Goal: Task Accomplishment & Management: Manage account settings

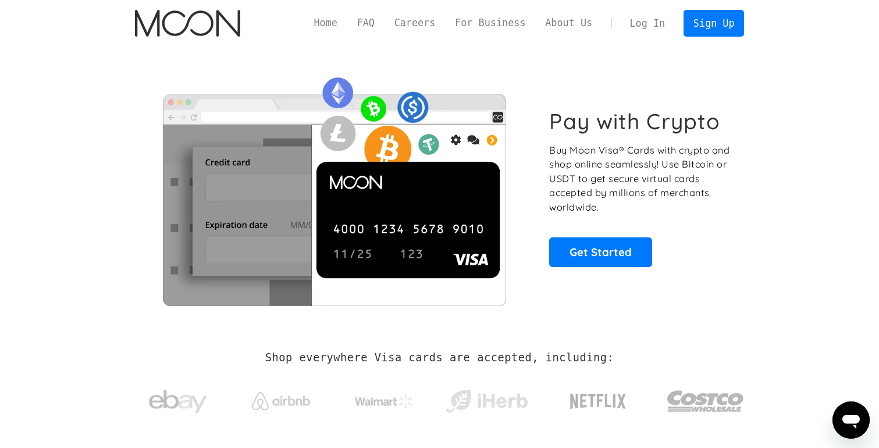
click at [653, 23] on link "Log In" at bounding box center [647, 23] width 55 height 26
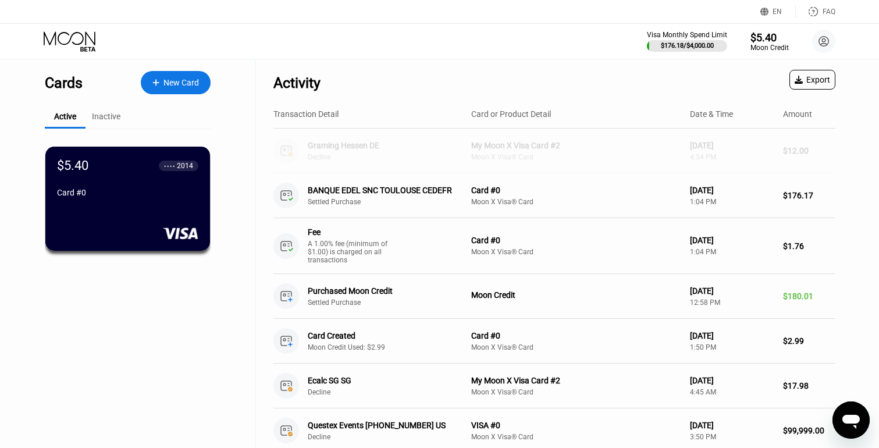
drag, startPoint x: 588, startPoint y: 147, endPoint x: 441, endPoint y: 151, distance: 147.7
click at [441, 151] on div "Graming Hessen DE Decline My Moon X Visa Card #2 Moon X Visa® Card [DATE] 4:54 …" at bounding box center [554, 150] width 562 height 45
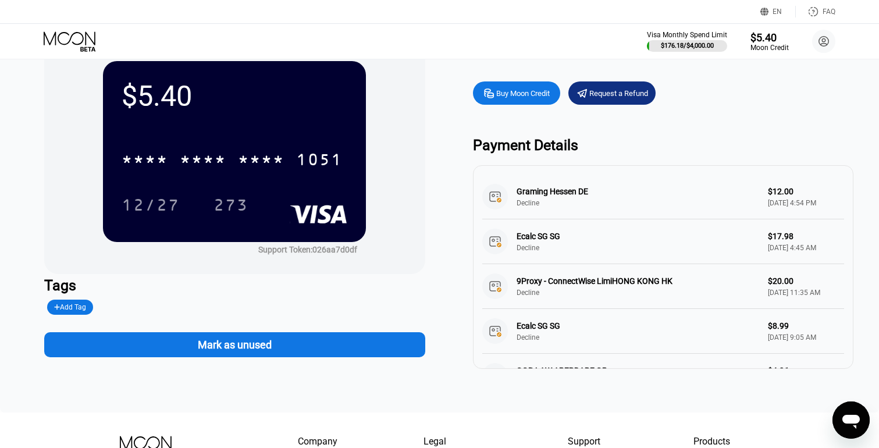
drag, startPoint x: 608, startPoint y: 194, endPoint x: 516, endPoint y: 188, distance: 92.1
click at [516, 188] on div "Graming Hessen DE Decline $12.00 [DATE] 4:54 PM" at bounding box center [663, 196] width 362 height 45
drag, startPoint x: 516, startPoint y: 188, endPoint x: 614, endPoint y: 188, distance: 98.3
click at [614, 188] on div "Graming Hessen DE Decline $12.00 [DATE] 4:54 PM" at bounding box center [663, 196] width 362 height 45
click at [847, 414] on icon "Ouvrir la fenêtre de messagerie" at bounding box center [850, 419] width 21 height 21
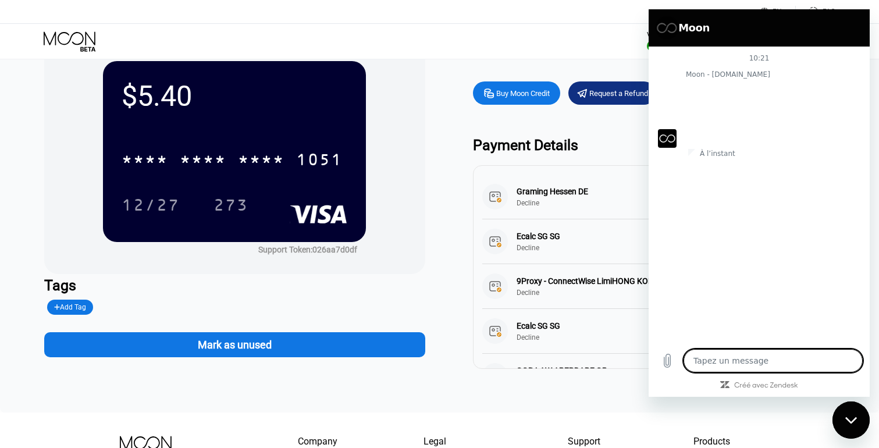
type textarea "x"
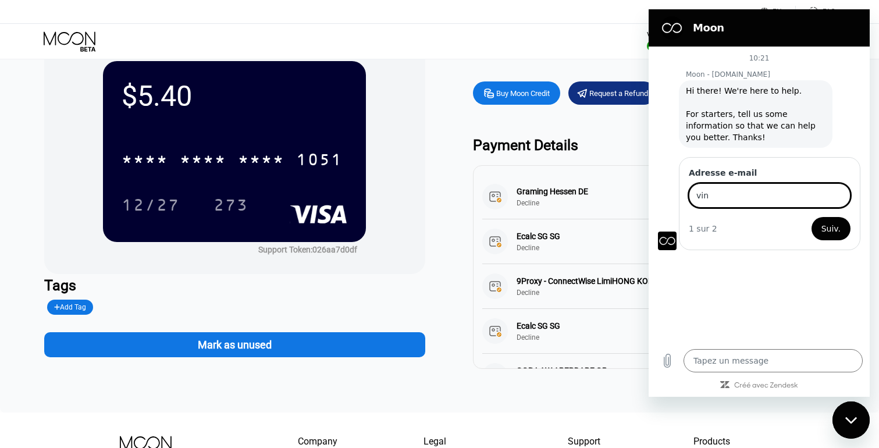
type input "vinc"
type input "[DOMAIN_NAME][EMAIL_ADDRESS][DOMAIN_NAME]"
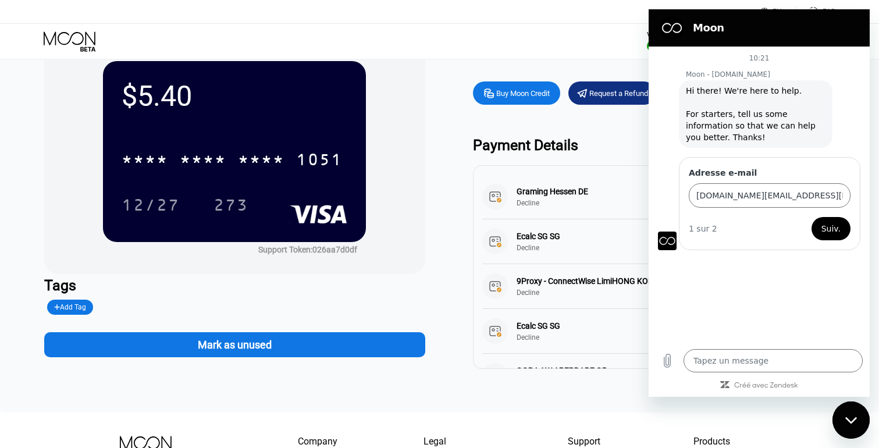
click at [820, 235] on button "Suiv." at bounding box center [830, 228] width 39 height 23
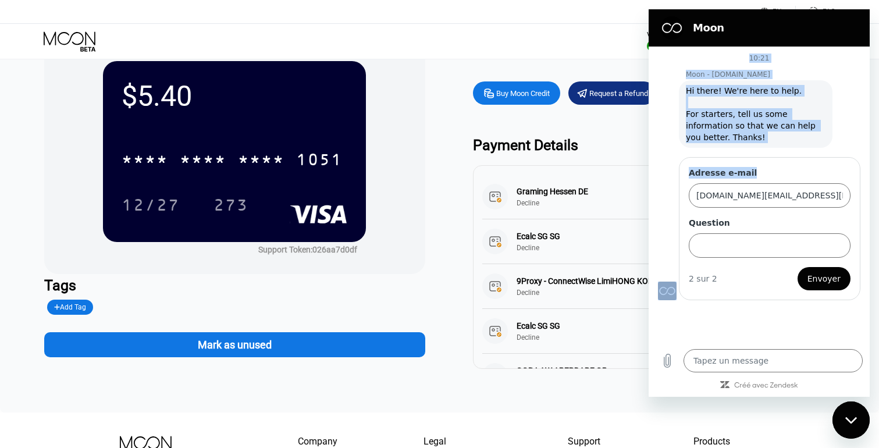
drag, startPoint x: 744, startPoint y: 31, endPoint x: 730, endPoint y: 178, distance: 147.2
click at [733, 180] on div "Moon 10:21 Moon - [DOMAIN_NAME] Moon - [DOMAIN_NAME] dit : Hi there! We're here…" at bounding box center [758, 202] width 221 height 387
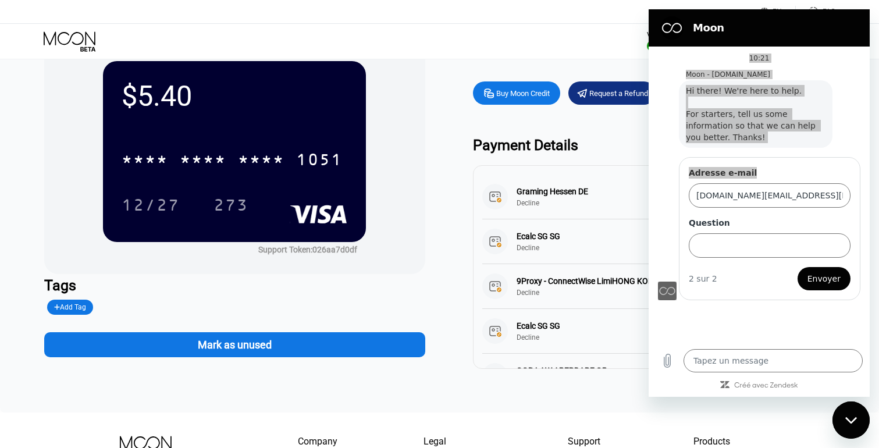
click at [856, 435] on div "Fermer la fenêtre de messagerie" at bounding box center [850, 419] width 35 height 35
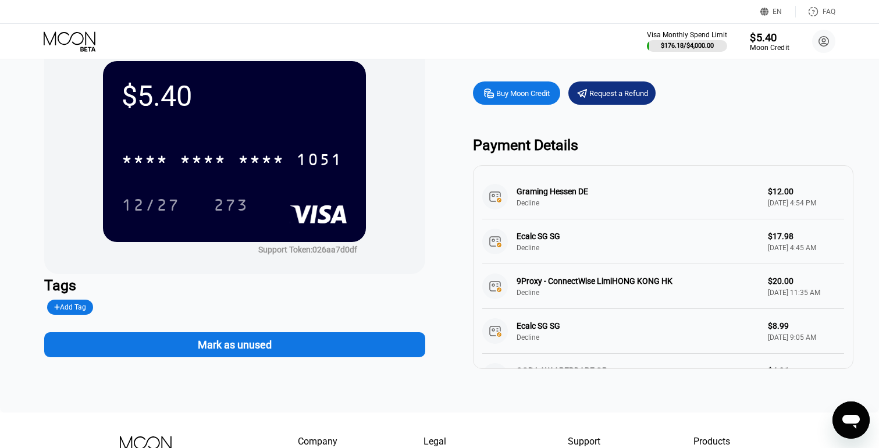
click at [772, 47] on div "Moon Credit" at bounding box center [768, 48] width 39 height 8
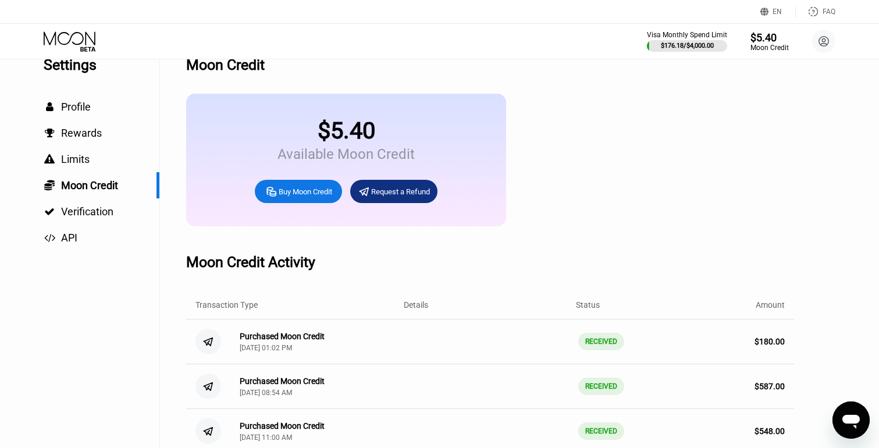
scroll to position [31, 0]
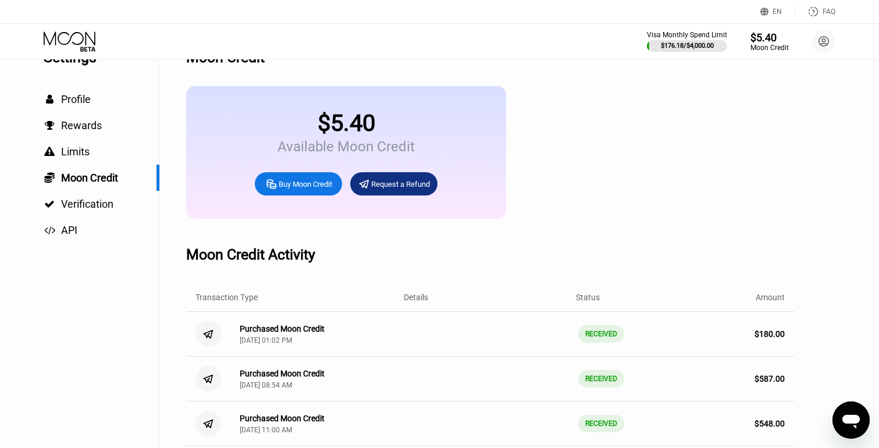
drag, startPoint x: 784, startPoint y: 336, endPoint x: 751, endPoint y: 336, distance: 33.1
click at [751, 336] on div "$ 180.00" at bounding box center [702, 333] width 165 height 9
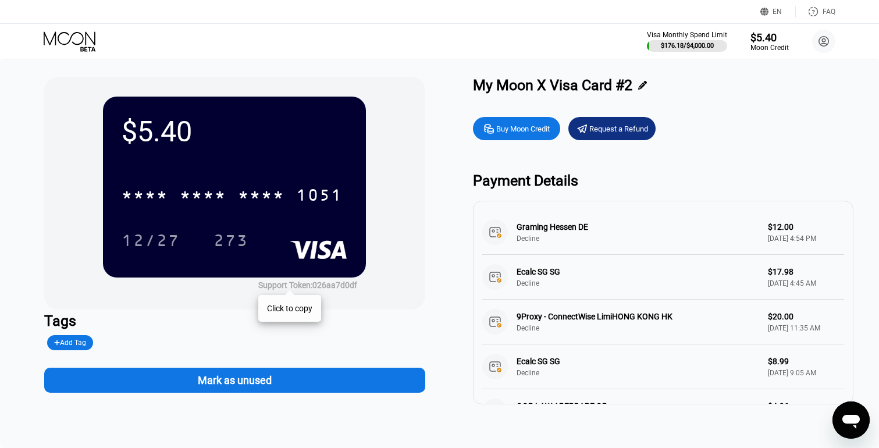
click at [325, 288] on div "Support Token: 026aa7d0df" at bounding box center [307, 284] width 99 height 9
click at [841, 426] on icon "Ouvrir la fenêtre de messagerie" at bounding box center [850, 419] width 21 height 21
type textarea "x"
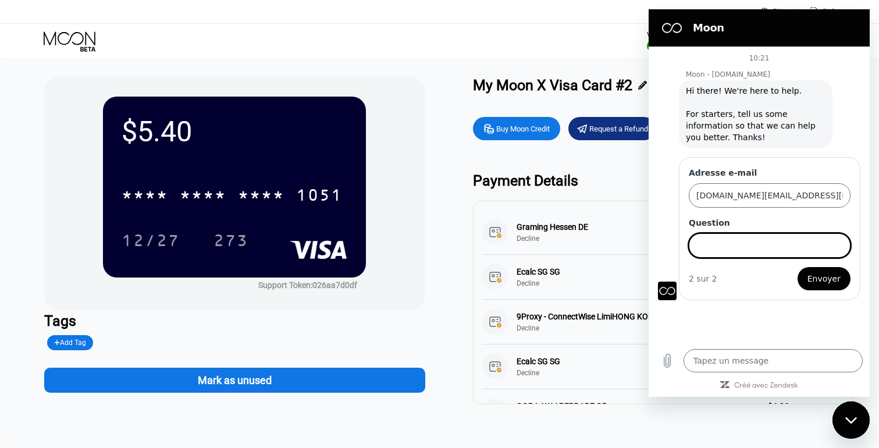
click at [754, 256] on input "Question" at bounding box center [769, 245] width 162 height 24
paste input "026aa7d0df"
type input "Could you remove the card 026aa7d0df that has been hacked as well ?"
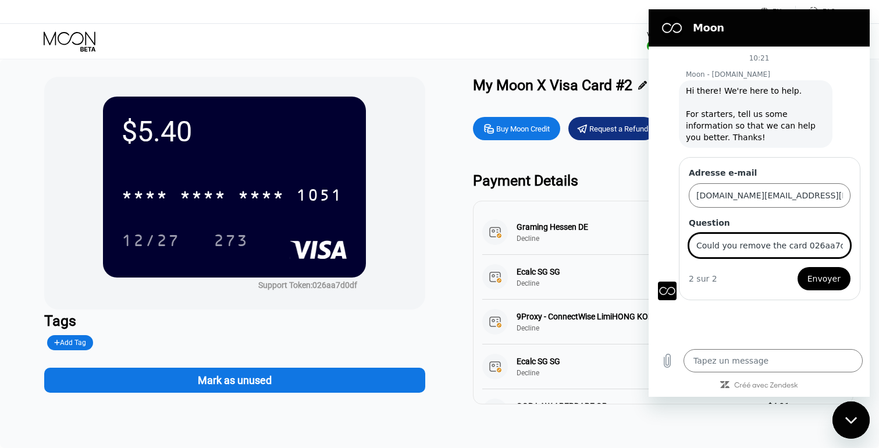
click at [838, 280] on span "Envoyer" at bounding box center [823, 279] width 33 height 14
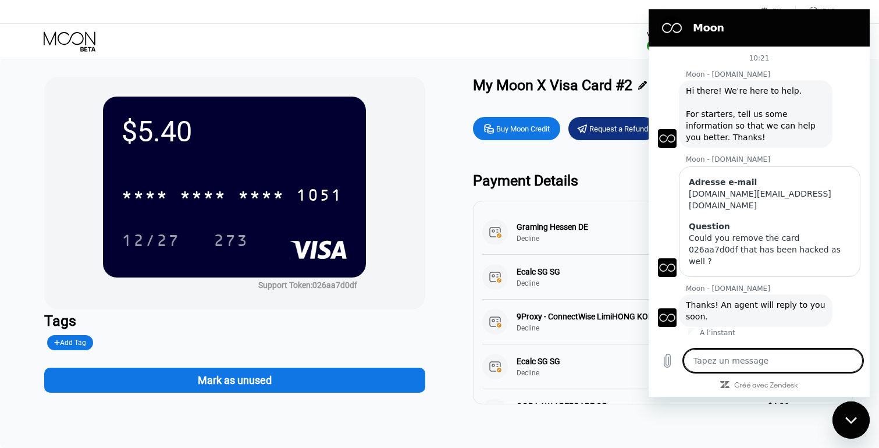
click at [298, 80] on div "$5.40 * * * * * * * * * * * * 1051 12/27 273 Support Token: 026aa7d0df" at bounding box center [234, 193] width 381 height 233
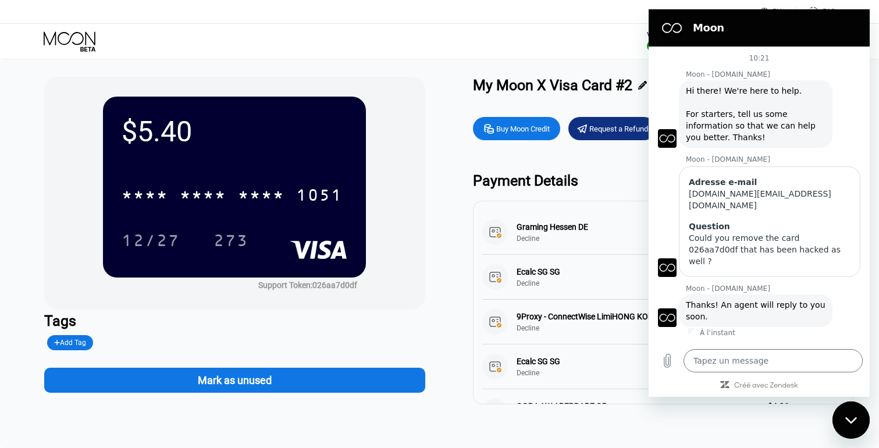
click at [847, 429] on div "Fermer la fenêtre de messagerie" at bounding box center [850, 419] width 35 height 35
type textarea "x"
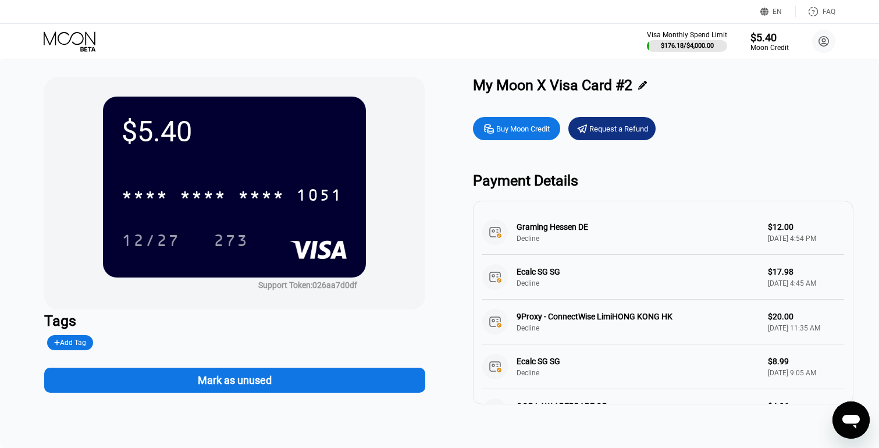
click at [60, 35] on icon at bounding box center [71, 41] width 54 height 20
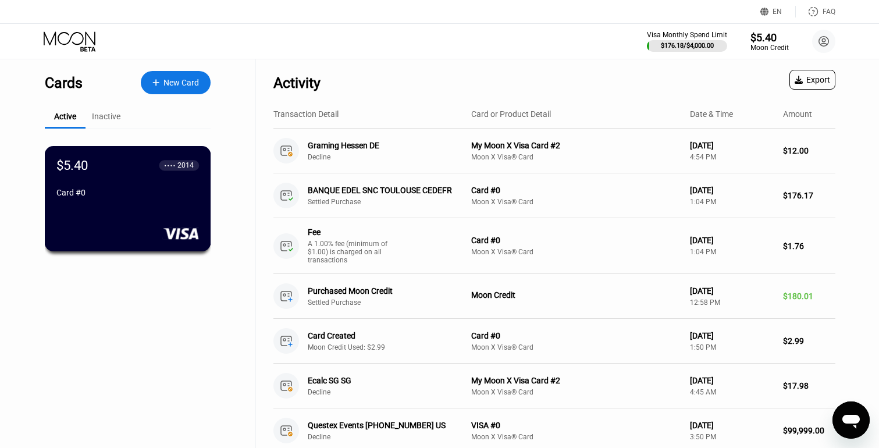
click at [124, 193] on div "Card #0" at bounding box center [127, 192] width 142 height 9
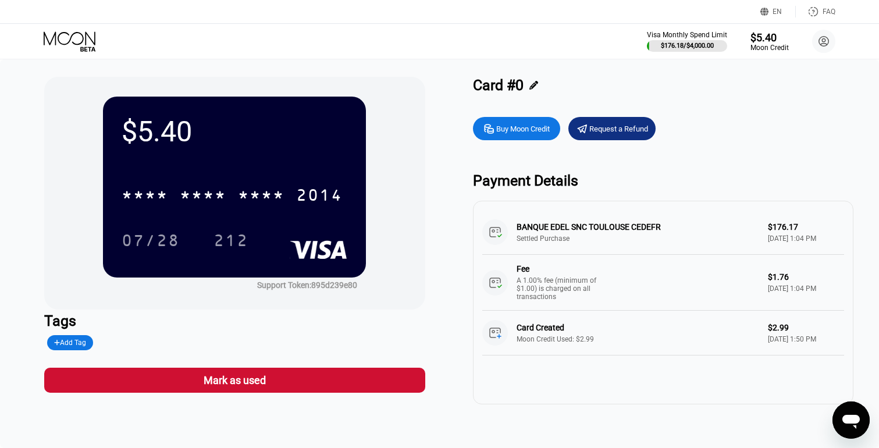
drag, startPoint x: 806, startPoint y: 224, endPoint x: 768, endPoint y: 224, distance: 37.8
click at [768, 224] on div "BANQUE EDEL SNC TOULOUSE CEDEFR Settled Purchase $176.17 [DATE] 1:04 PM Fee A 1…" at bounding box center [663, 260] width 362 height 101
click at [520, 130] on div "Buy Moon Credit" at bounding box center [522, 129] width 53 height 10
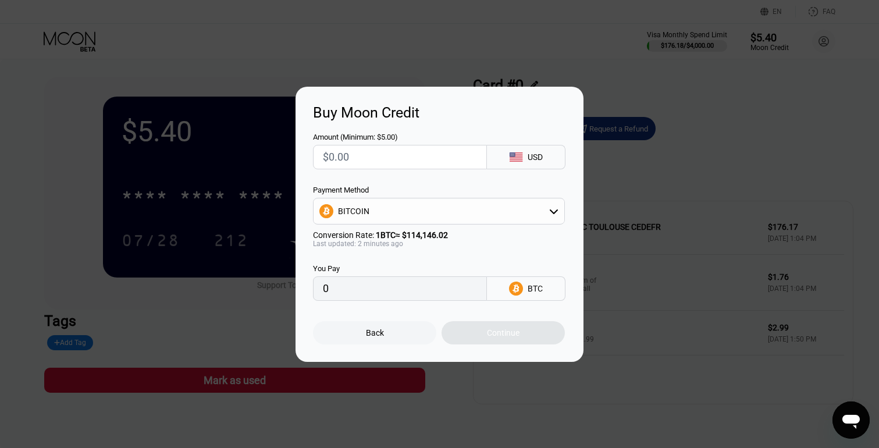
click at [346, 163] on input "text" at bounding box center [400, 156] width 154 height 23
type input "$1"
type input "0.00000877"
type input "$17"
type input "0.00014894"
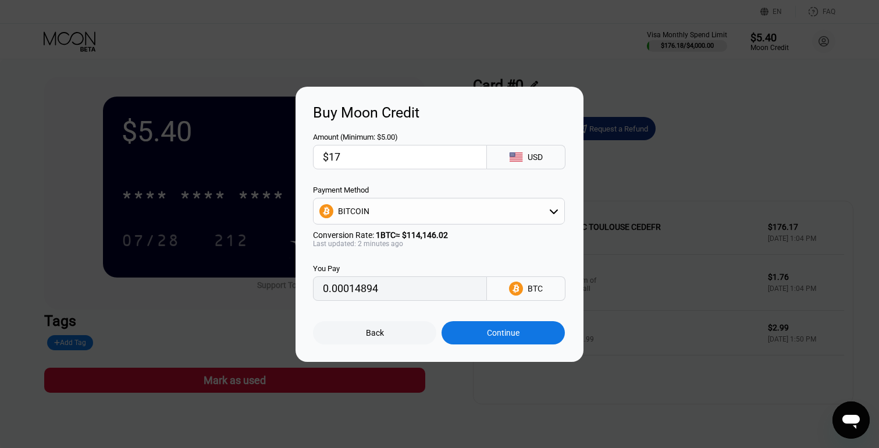
type input "$176"
type input "0.00154189"
type input "$17"
type input "0.00014894"
type input "$175"
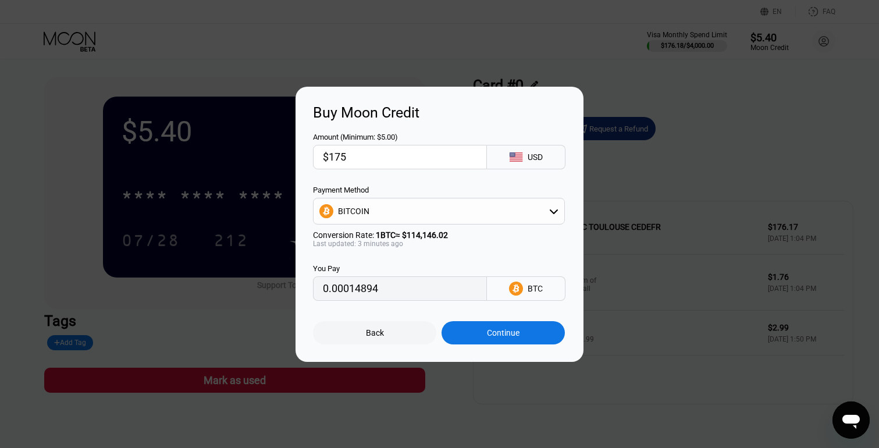
type input "0.00153313"
type input "$17"
type input "0.00014894"
type input "$176"
type input "0.00154189"
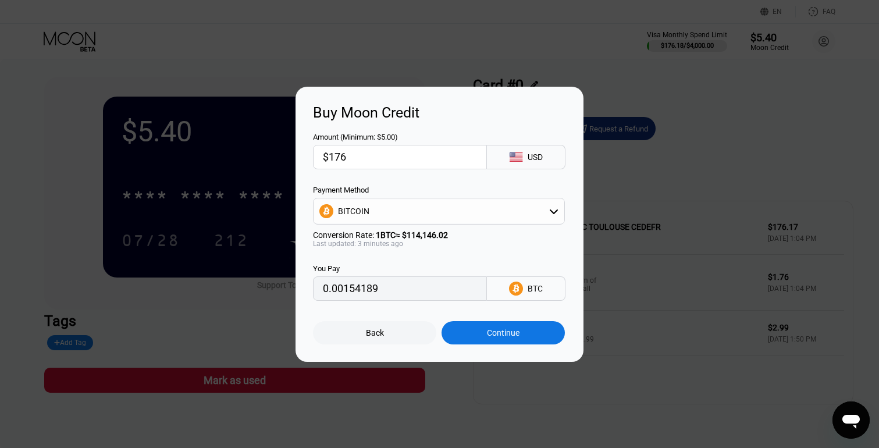
type input "$17"
type input "0.00014894"
type input "$178"
type input "0.00155941"
type input "$178"
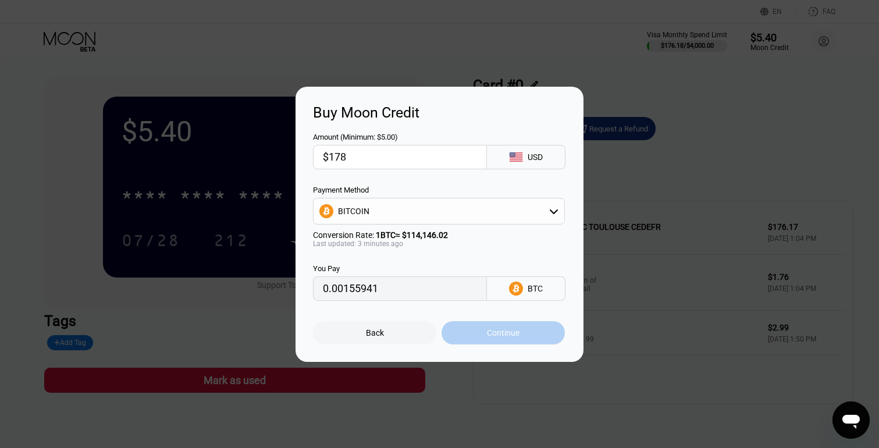
click at [487, 337] on div "Continue" at bounding box center [503, 332] width 33 height 9
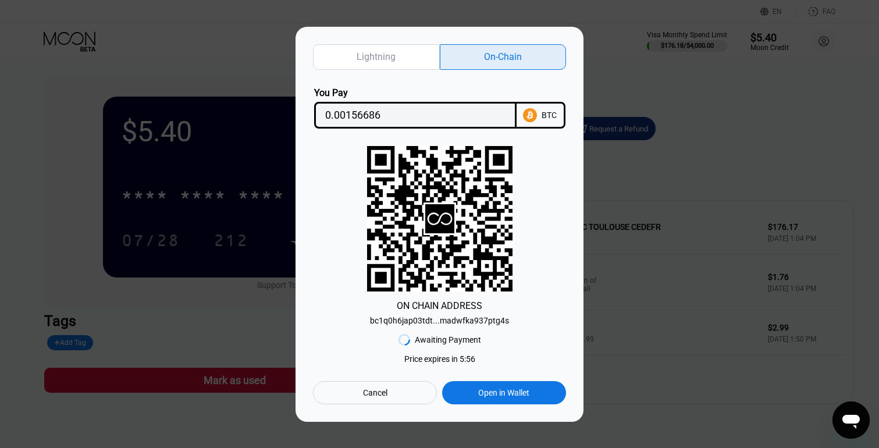
click at [530, 113] on icon at bounding box center [530, 115] width 14 height 14
click at [378, 394] on div "Cancel" at bounding box center [375, 392] width 24 height 10
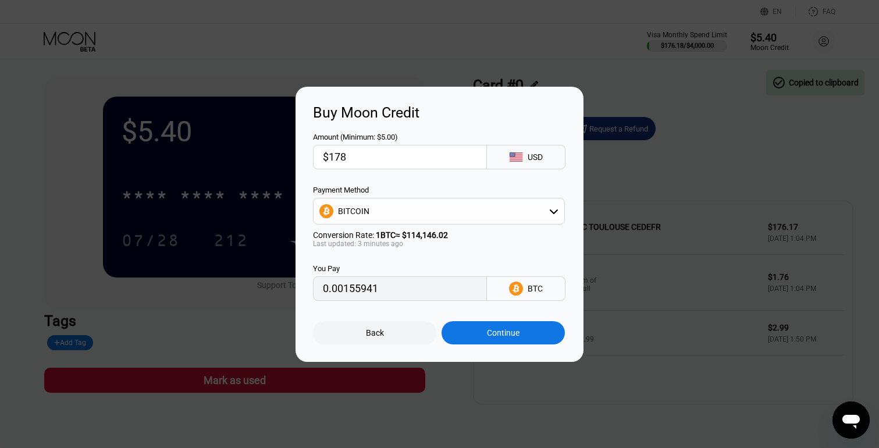
click at [394, 323] on div "Back" at bounding box center [374, 332] width 123 height 23
